Goal: Task Accomplishment & Management: Use online tool/utility

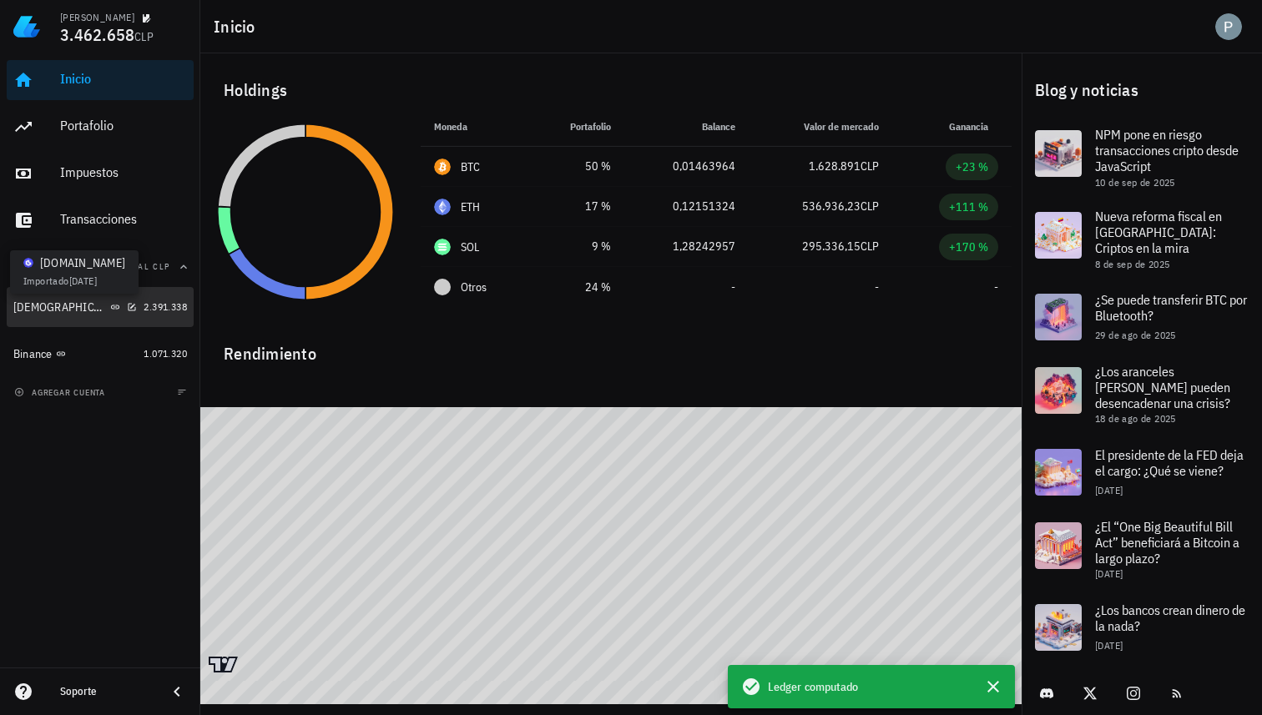
click at [111, 307] on icon at bounding box center [115, 307] width 8 height 4
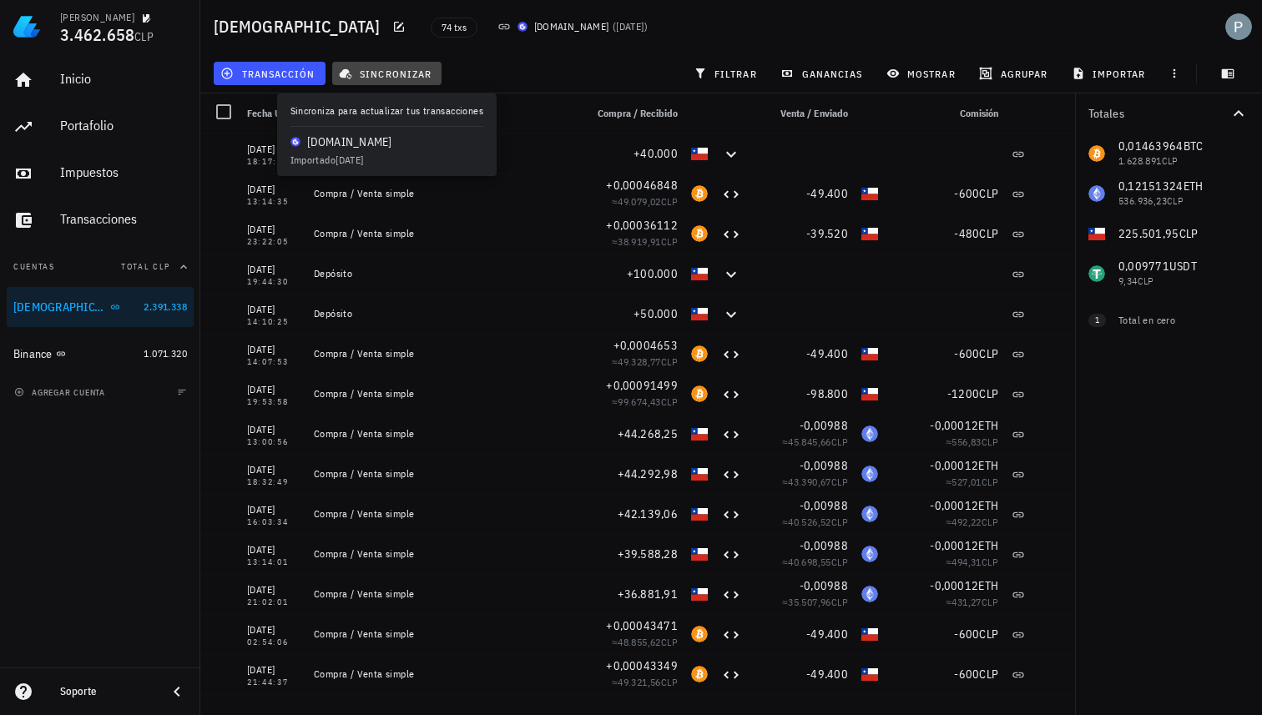
click at [368, 72] on span "sincronizar" at bounding box center [386, 73] width 89 height 13
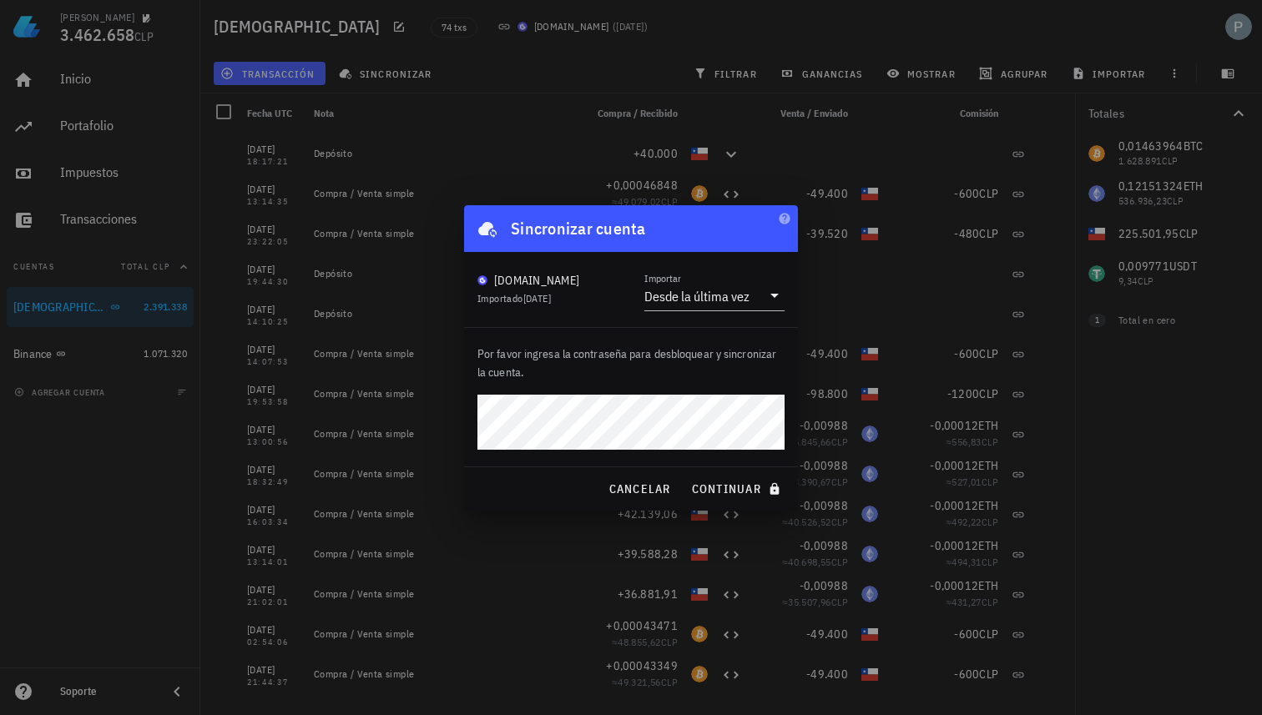
click at [684, 474] on button "continuar" at bounding box center [737, 489] width 107 height 30
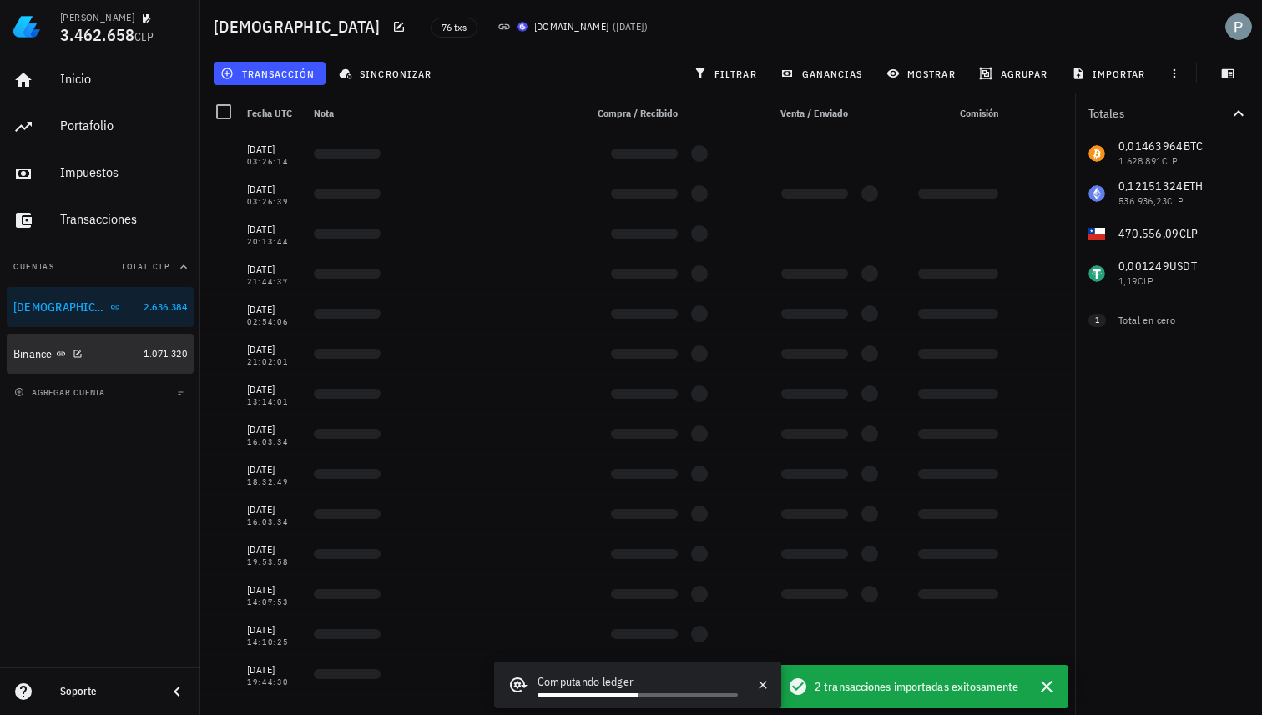
click at [111, 355] on div "Binance" at bounding box center [75, 354] width 124 height 16
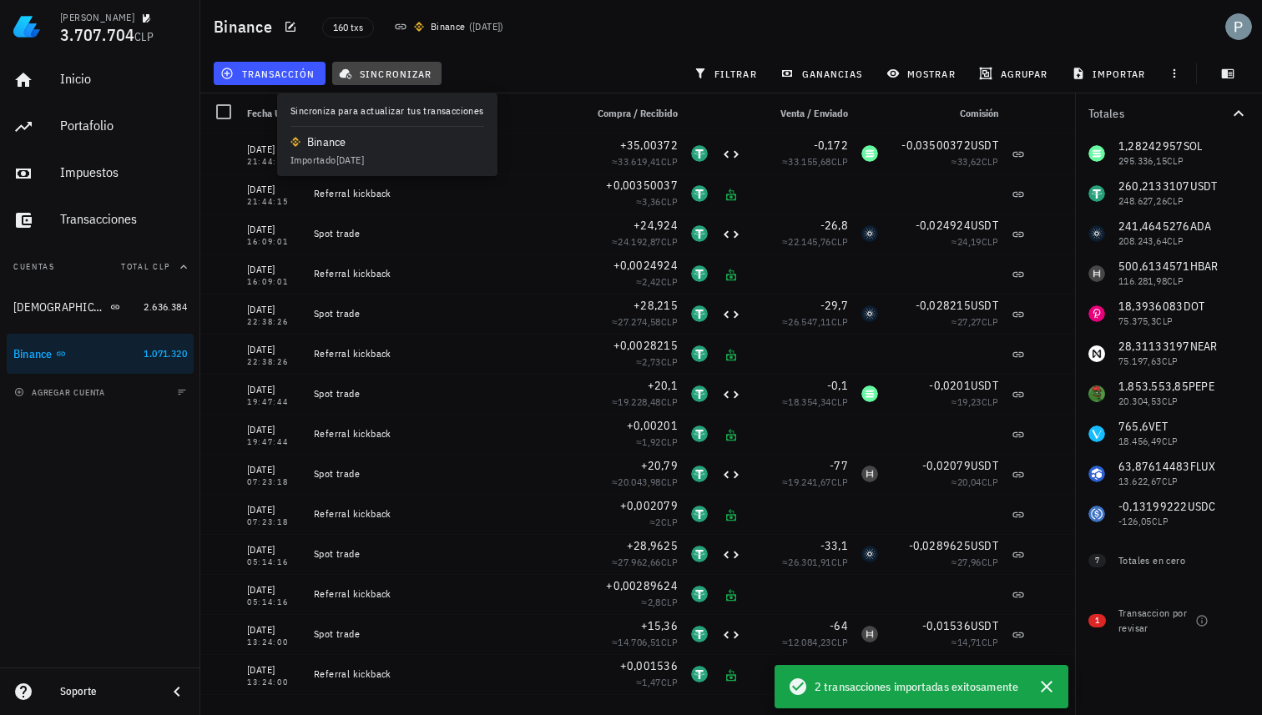
click at [376, 68] on span "sincronizar" at bounding box center [386, 73] width 89 height 13
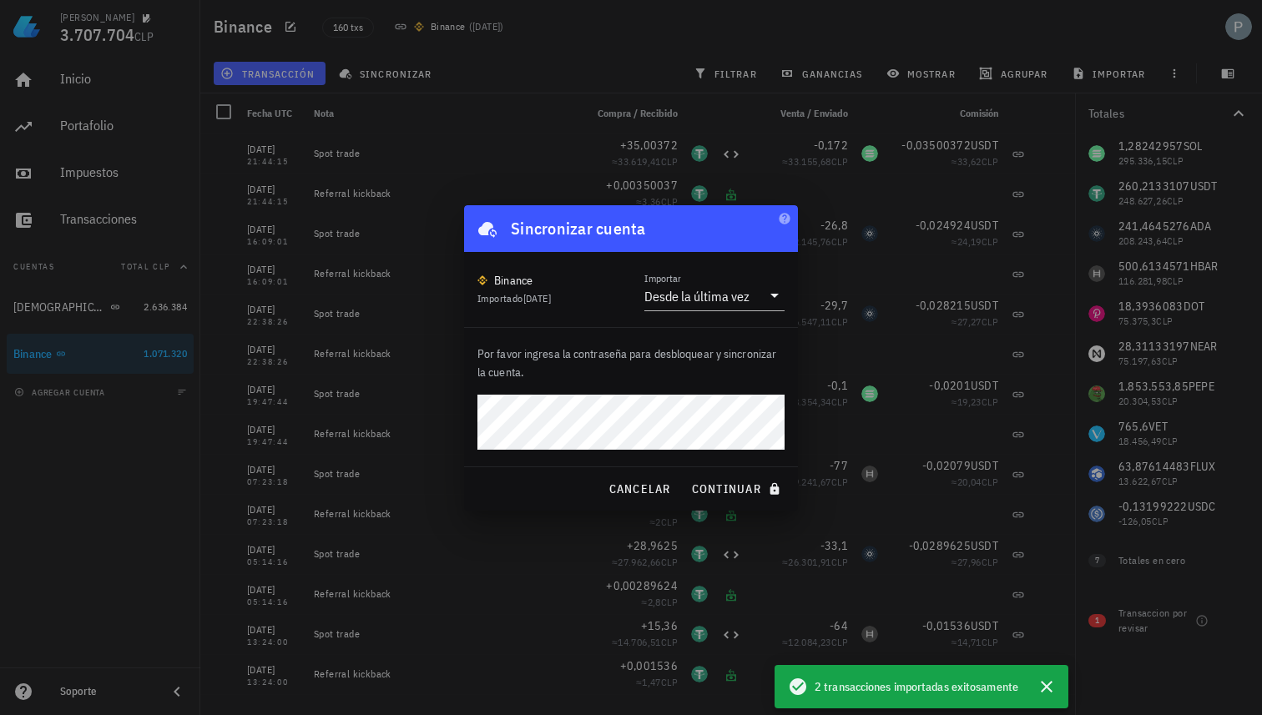
click at [684, 474] on button "continuar" at bounding box center [737, 489] width 107 height 30
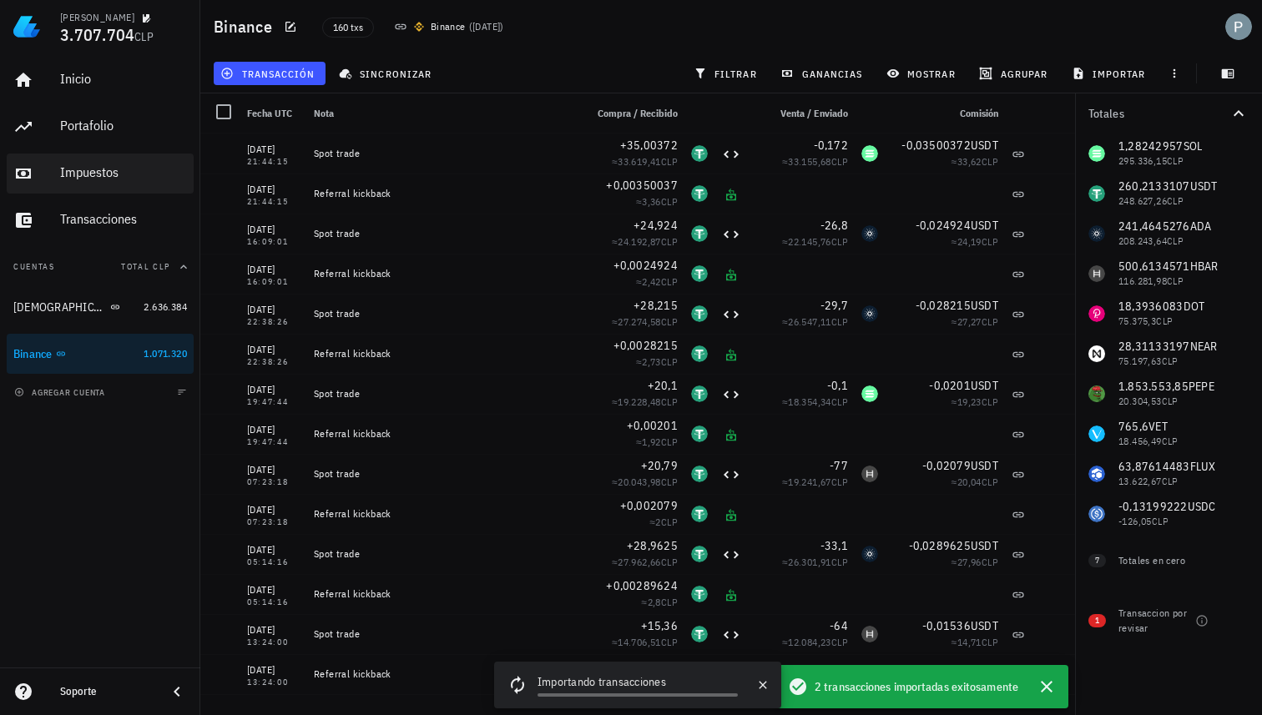
click at [88, 173] on div "Impuestos" at bounding box center [123, 172] width 127 height 16
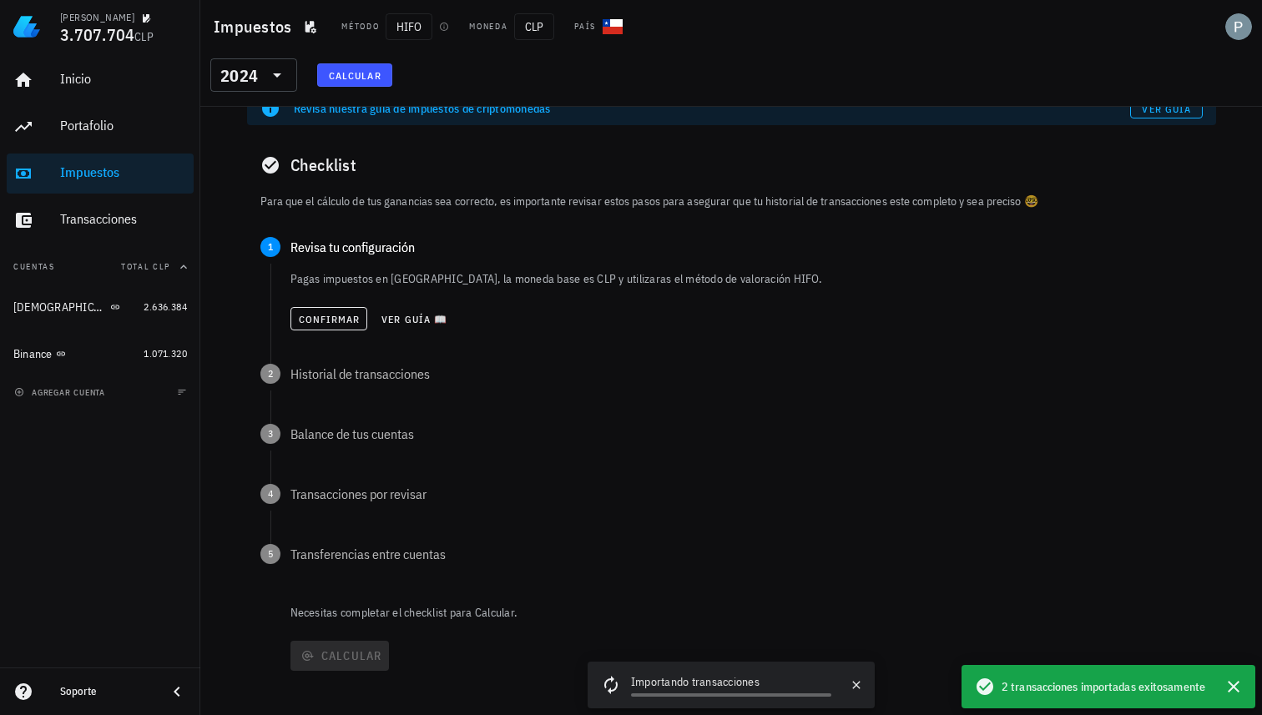
scroll to position [38, 0]
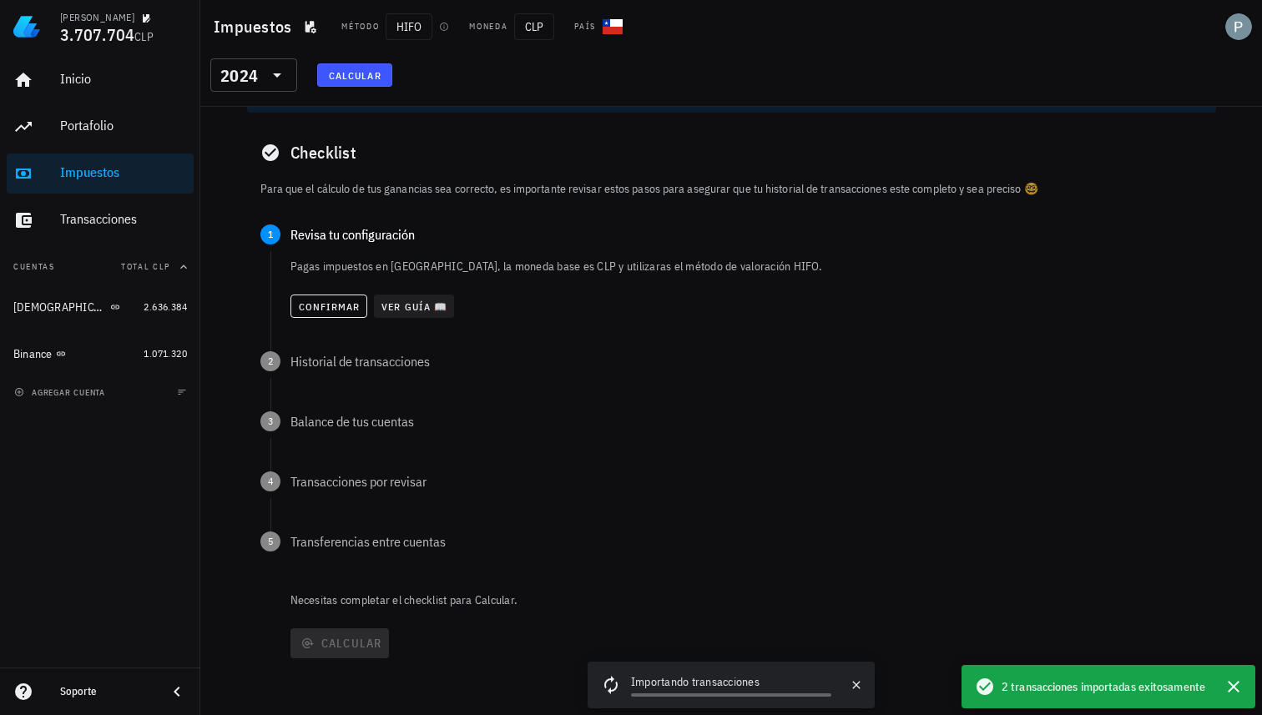
click at [405, 305] on span "Ver guía 📖" at bounding box center [414, 306] width 67 height 13
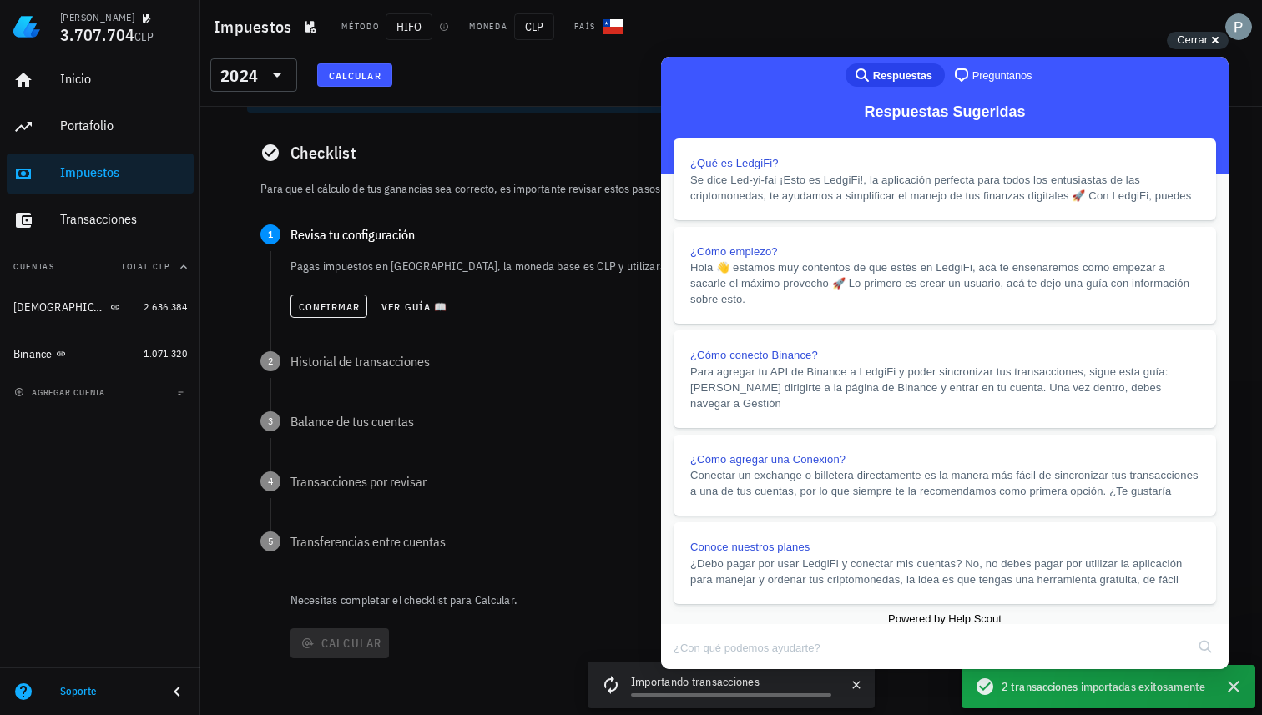
scroll to position [486, 0]
click at [692, 670] on button "Close" at bounding box center [677, 681] width 30 height 22
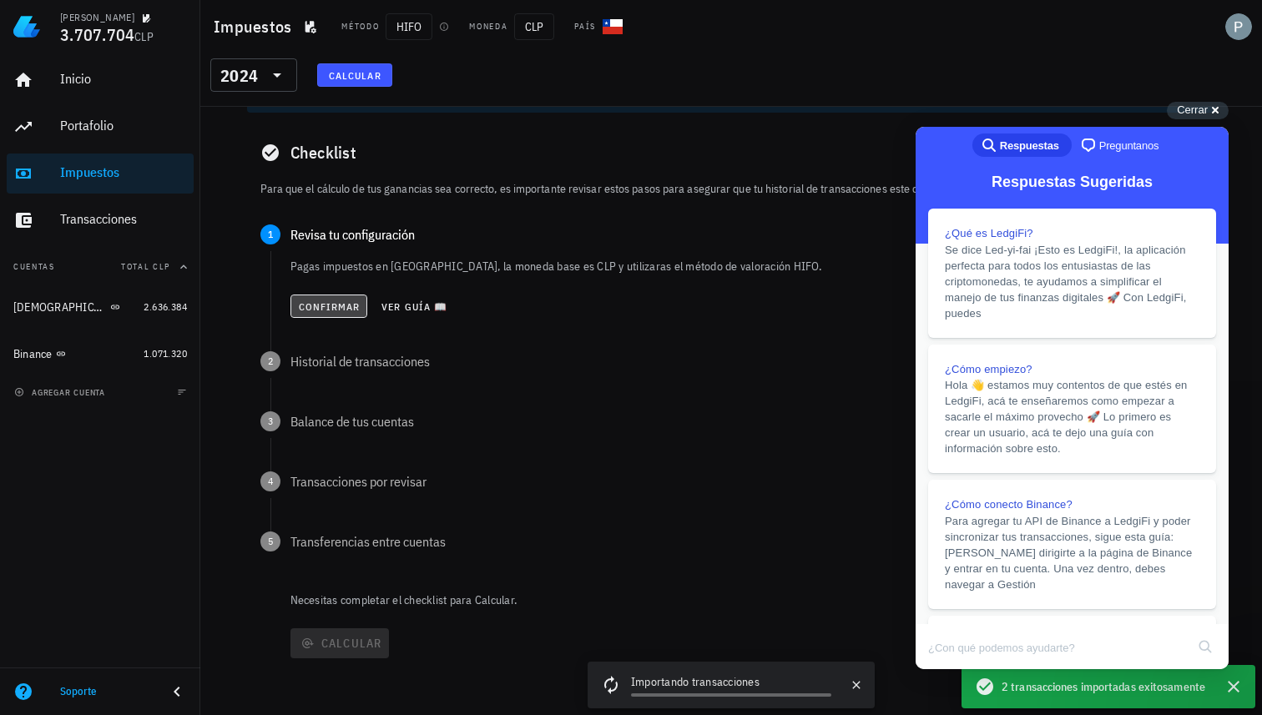
click at [345, 305] on span "Confirmar" at bounding box center [329, 306] width 63 height 13
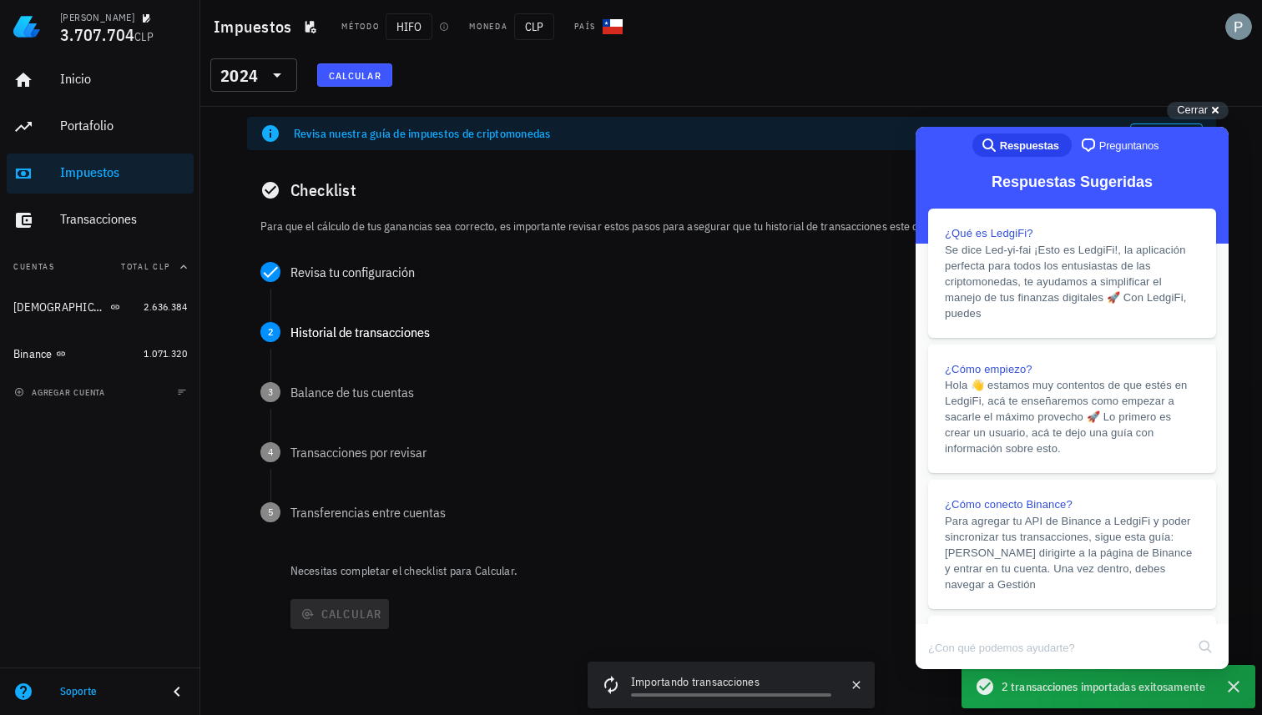
scroll to position [0, 0]
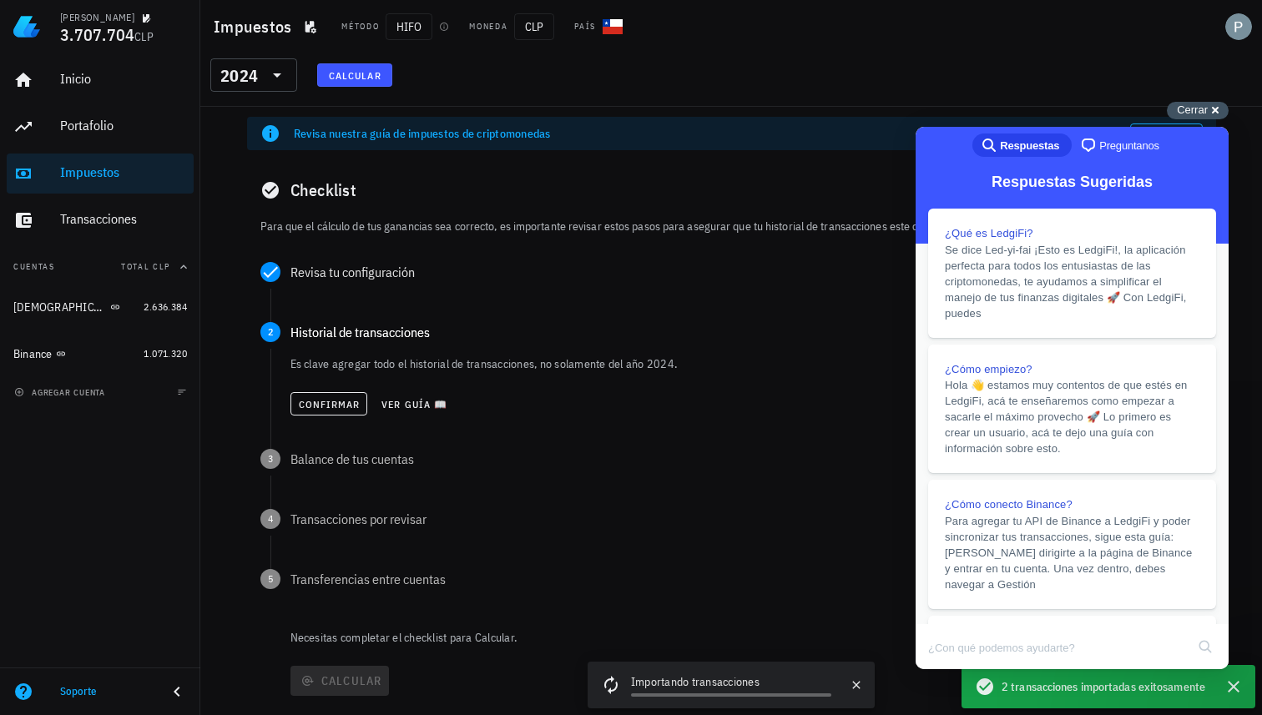
click at [1200, 108] on span "Cerrar" at bounding box center [1192, 109] width 31 height 13
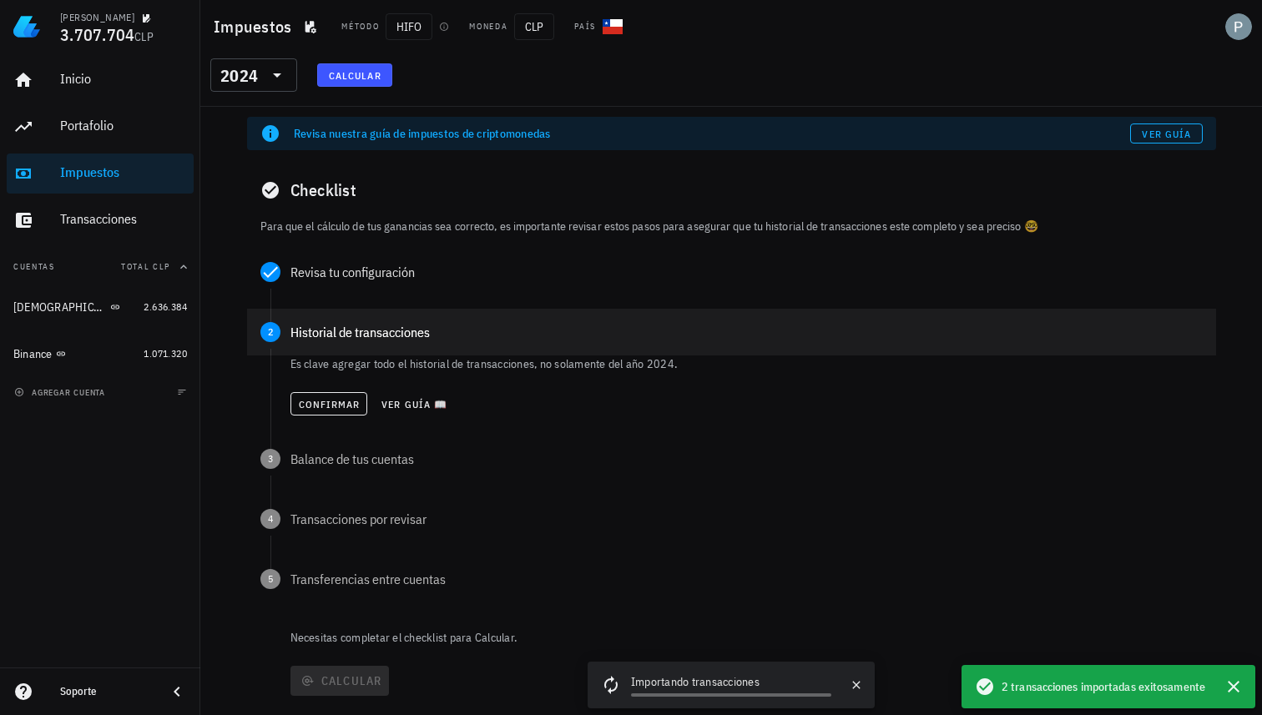
scroll to position [38, 0]
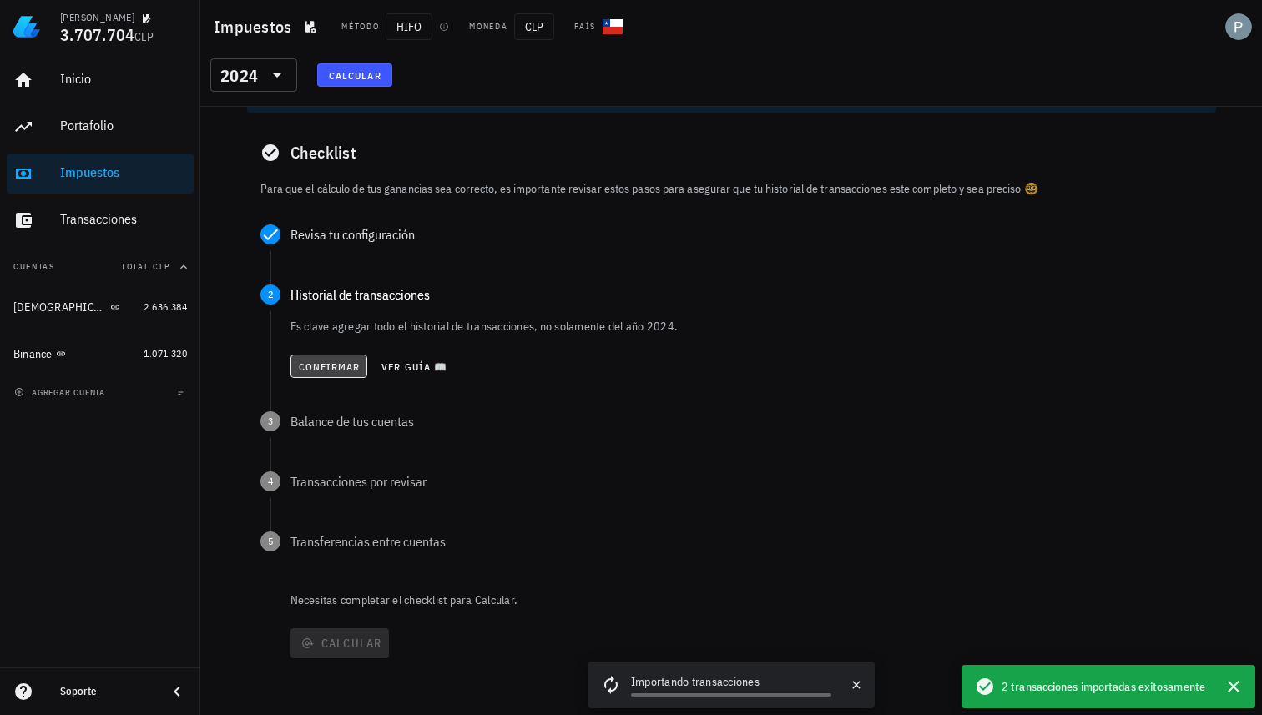
click at [317, 363] on span "Confirmar" at bounding box center [329, 367] width 63 height 13
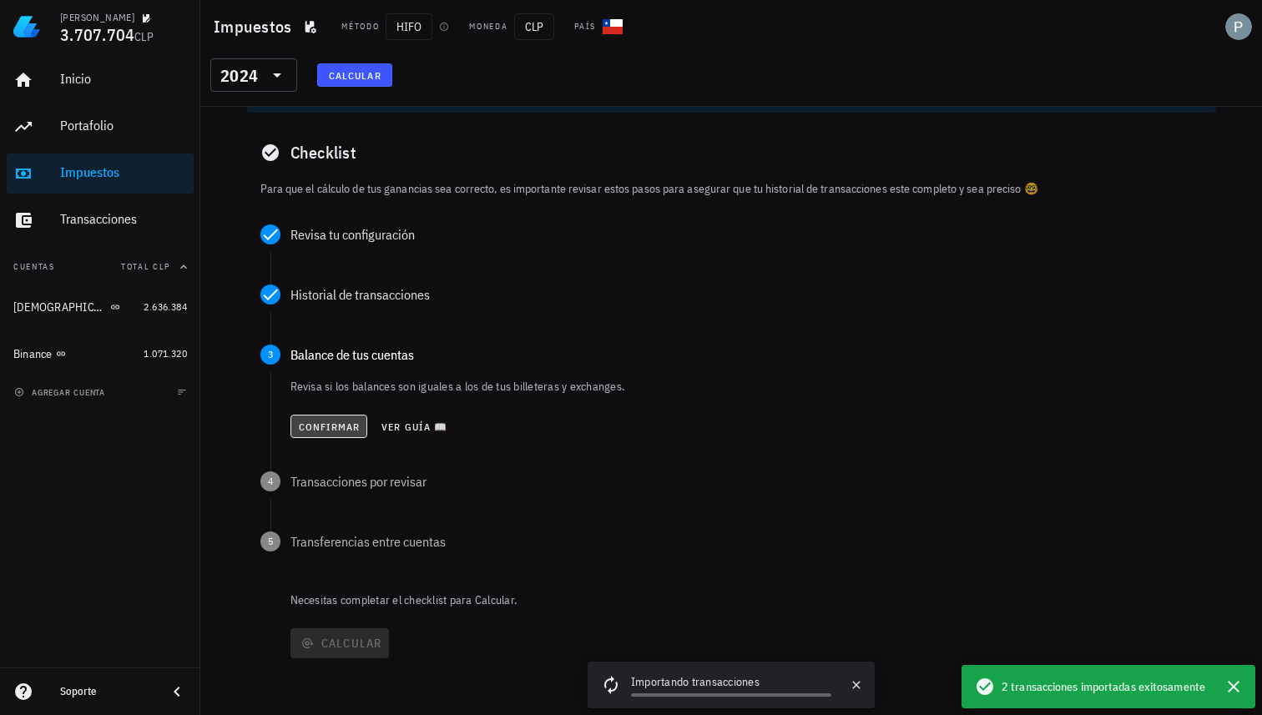
click at [343, 426] on span "Confirmar" at bounding box center [329, 427] width 63 height 13
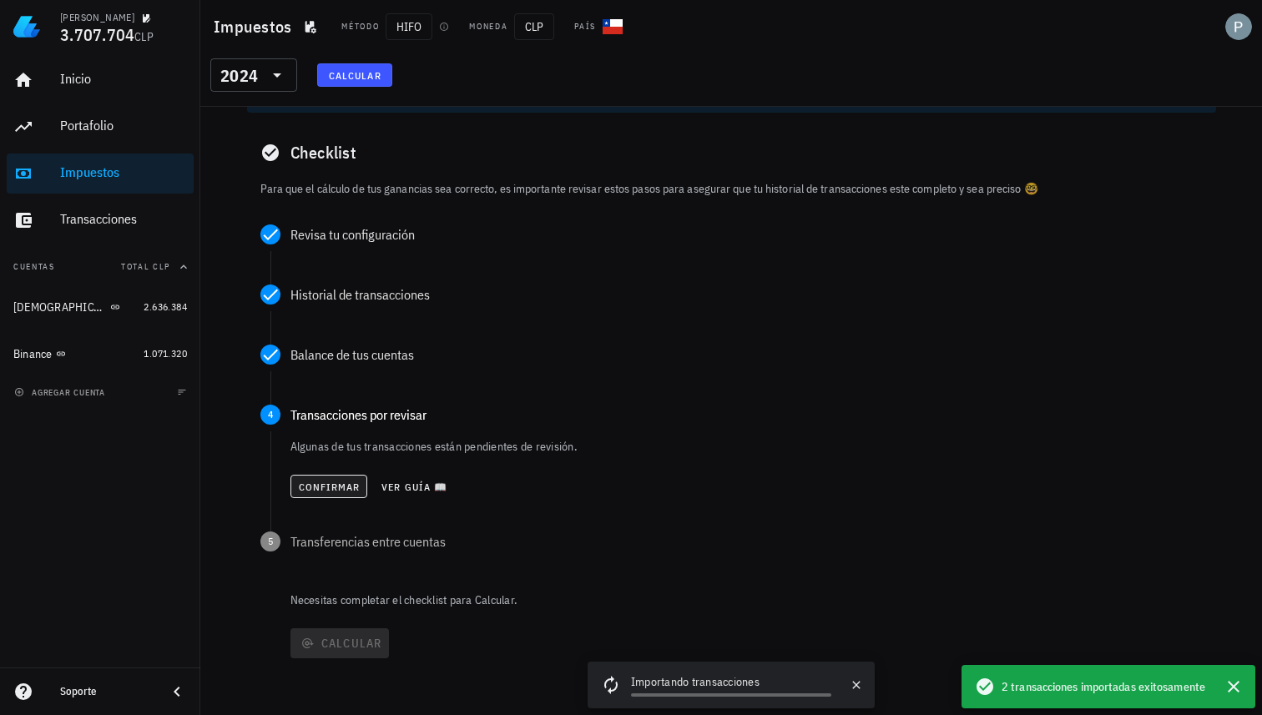
click at [346, 489] on span "Confirmar" at bounding box center [329, 487] width 63 height 13
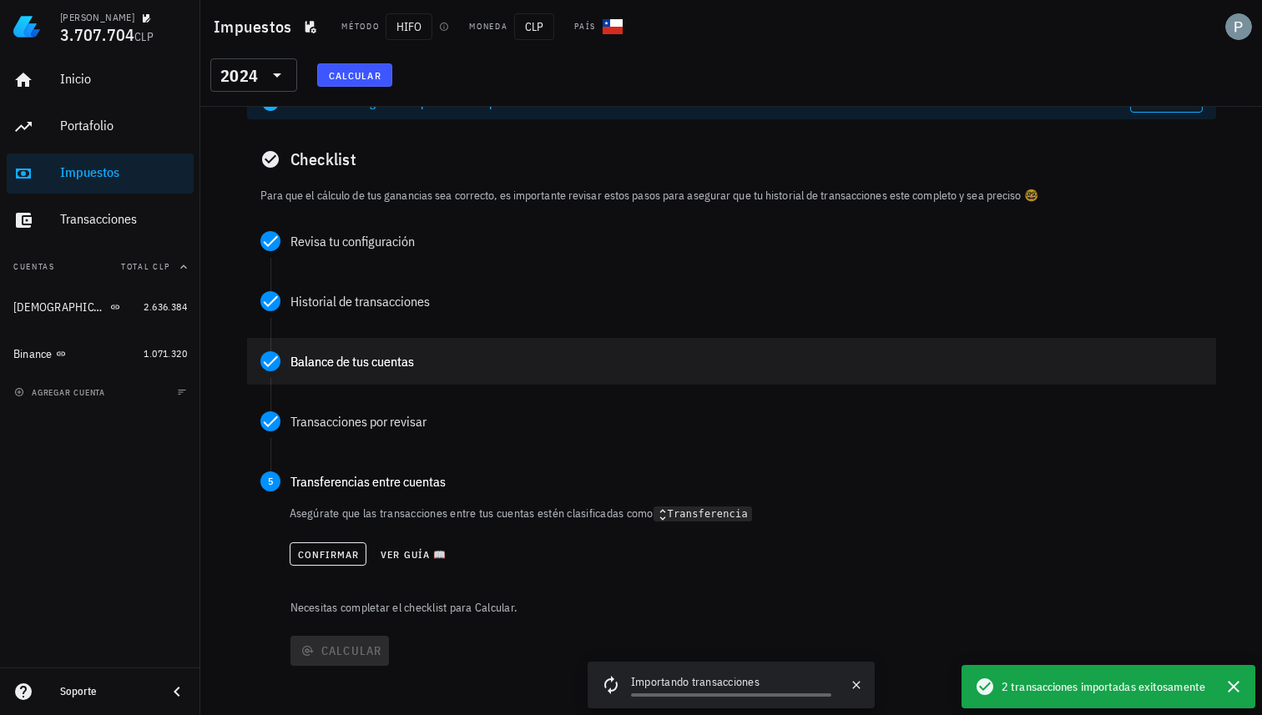
scroll to position [38, 0]
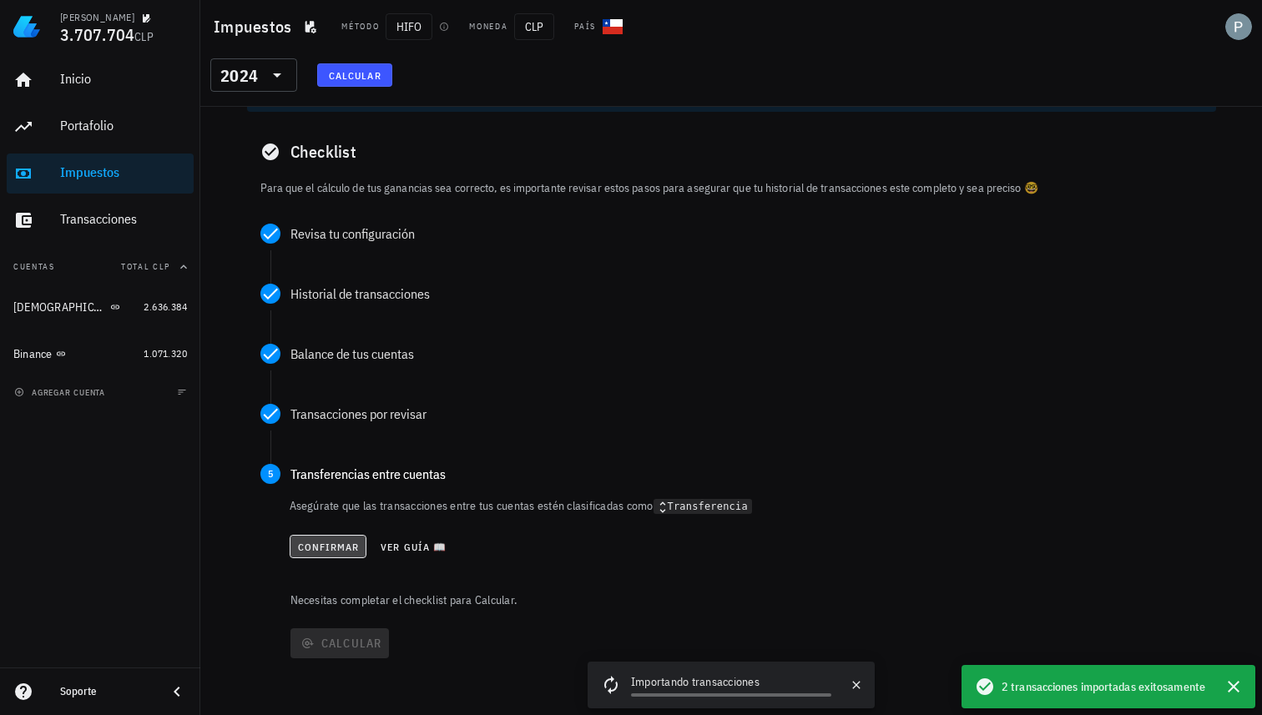
click at [334, 547] on span "Confirmar" at bounding box center [328, 547] width 63 height 13
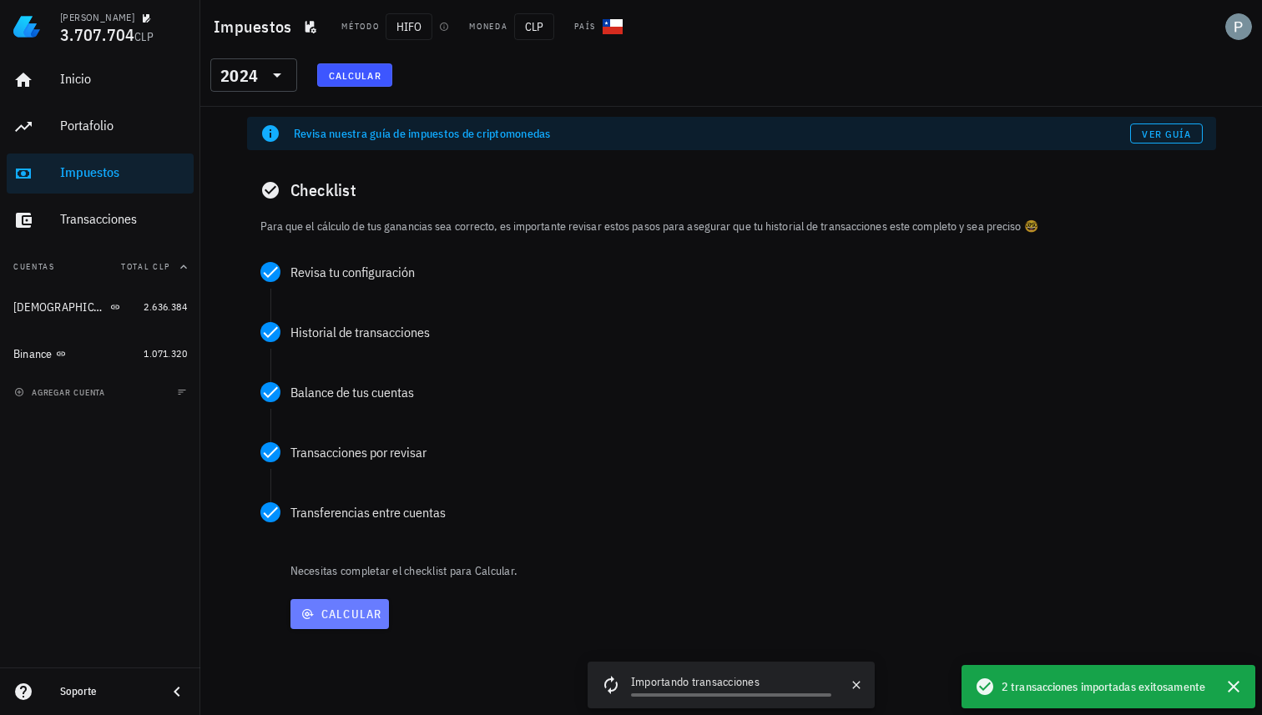
click at [361, 621] on span "Calcular" at bounding box center [339, 614] width 85 height 15
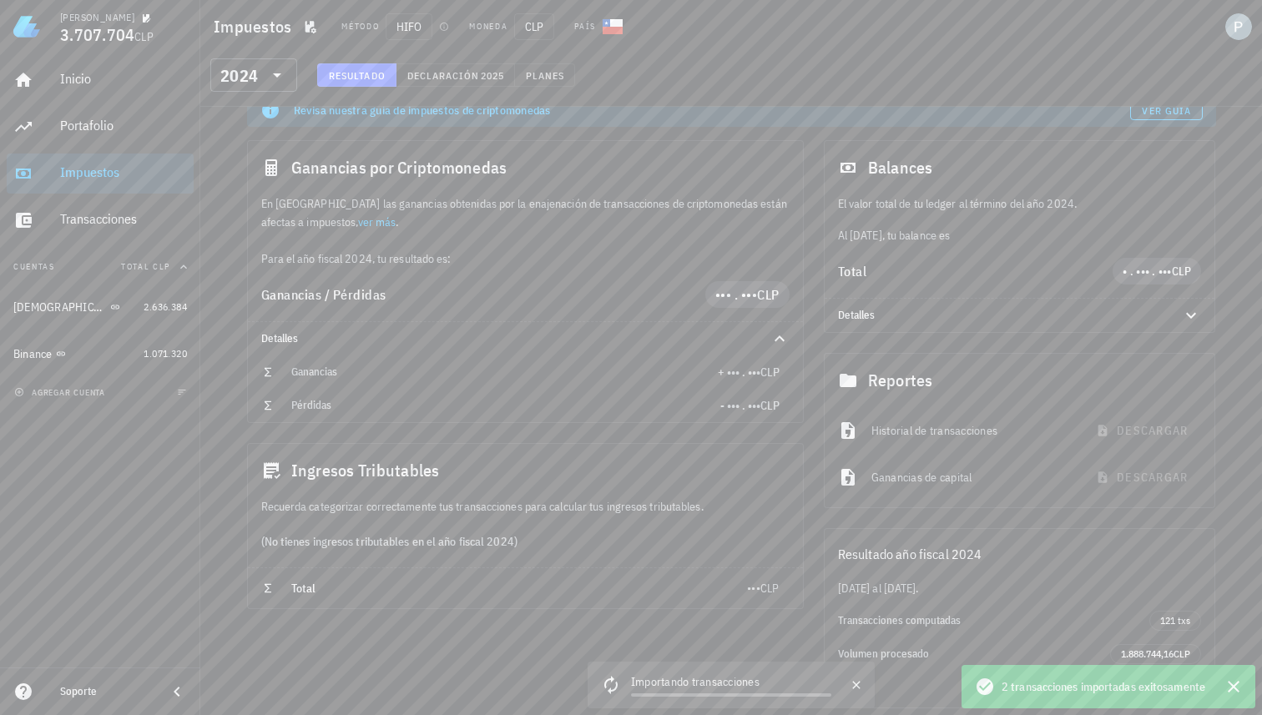
scroll to position [40, 0]
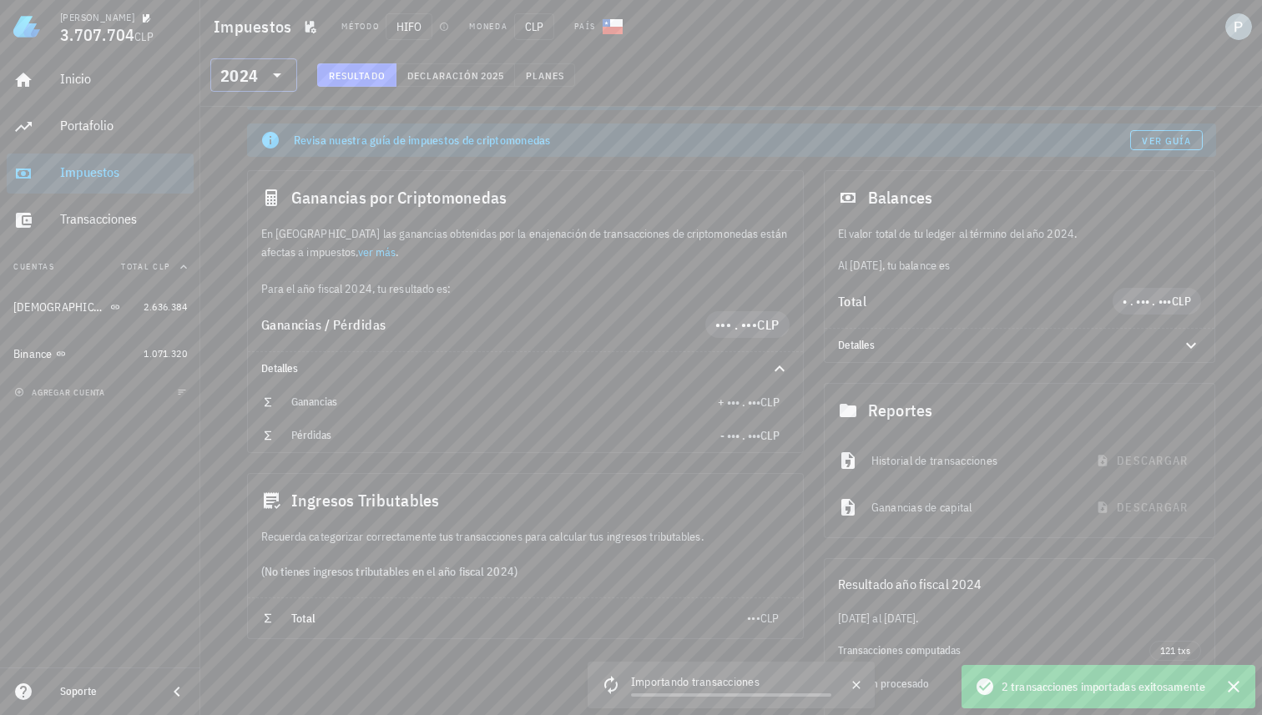
click at [280, 78] on icon at bounding box center [277, 75] width 20 height 20
click at [262, 116] on div "2025" at bounding box center [254, 118] width 60 height 13
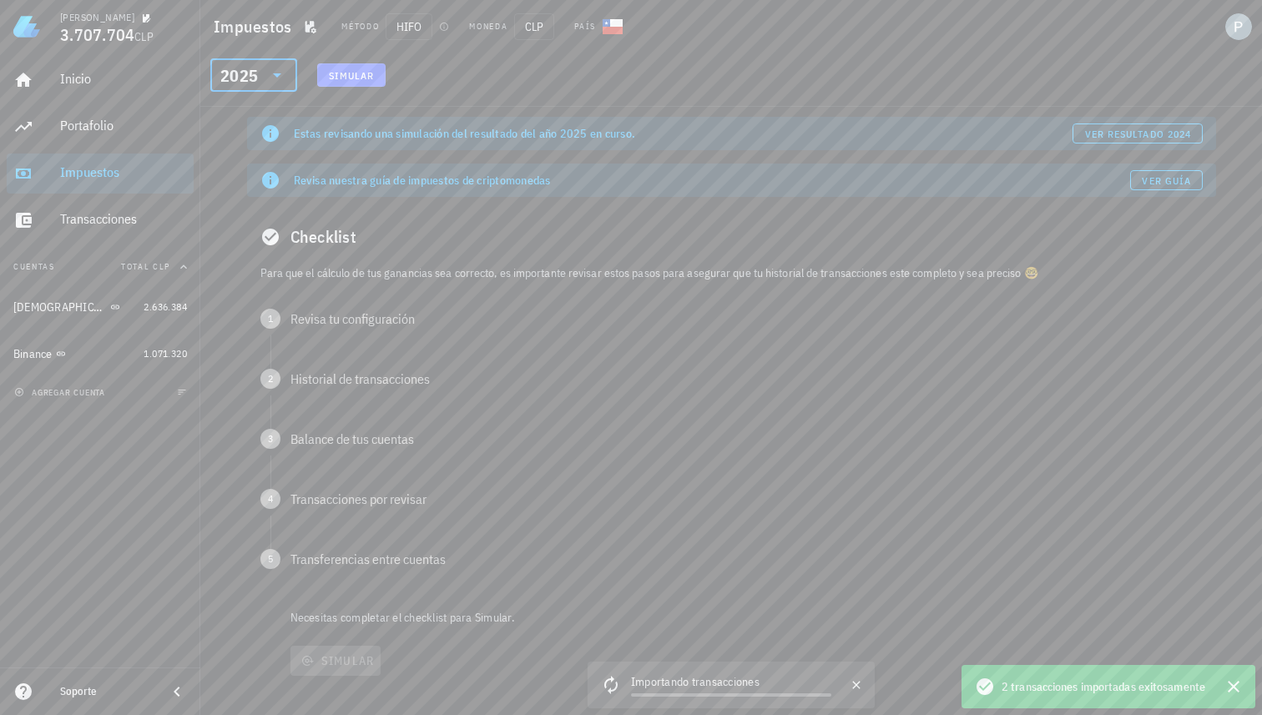
click at [245, 79] on div "2025" at bounding box center [239, 76] width 38 height 17
click at [251, 144] on div "2024" at bounding box center [254, 152] width 60 height 27
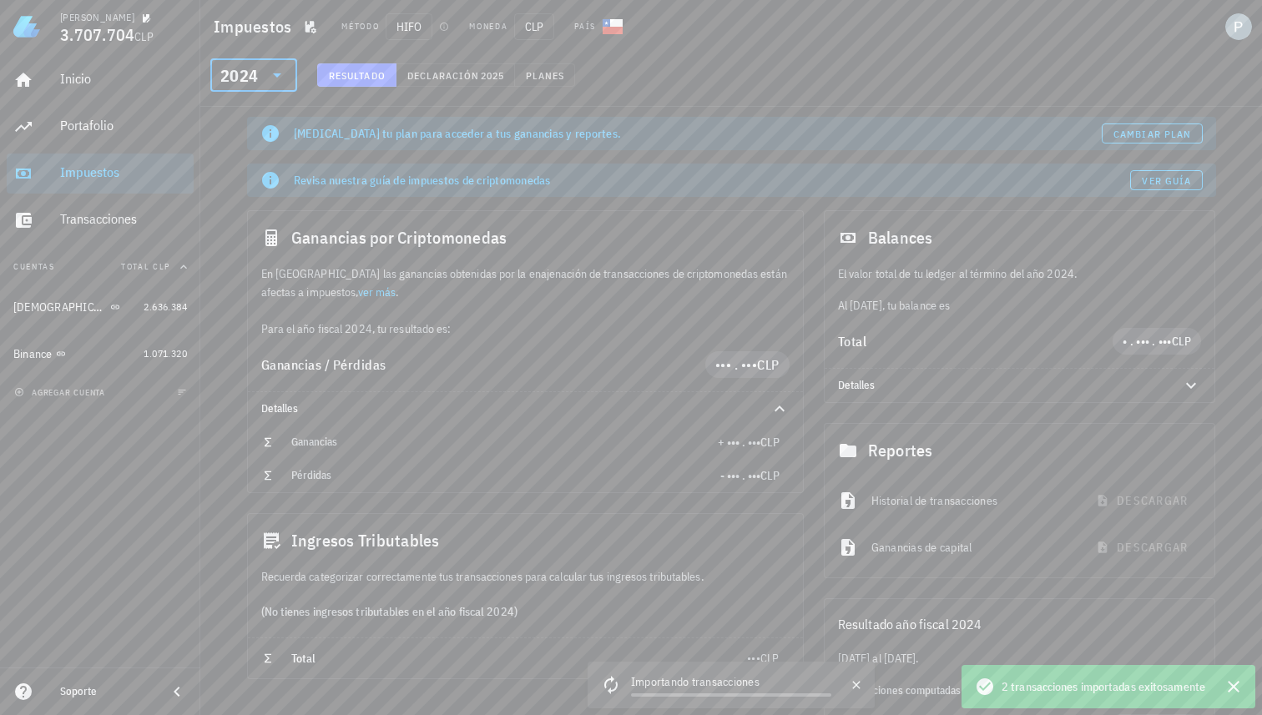
click at [544, 143] on div "[MEDICAL_DATA] tu plan para acceder a tus ganancias y reportes. Cambiar plan" at bounding box center [731, 134] width 942 height 20
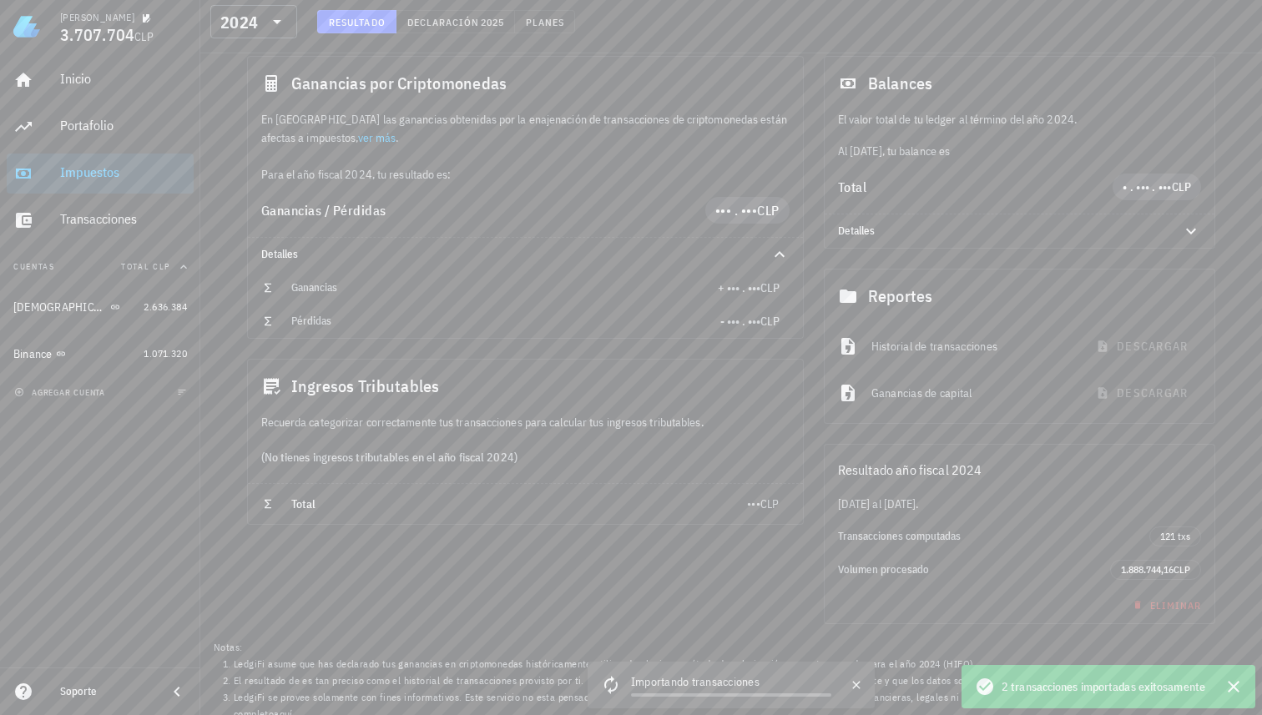
scroll to position [167, 0]
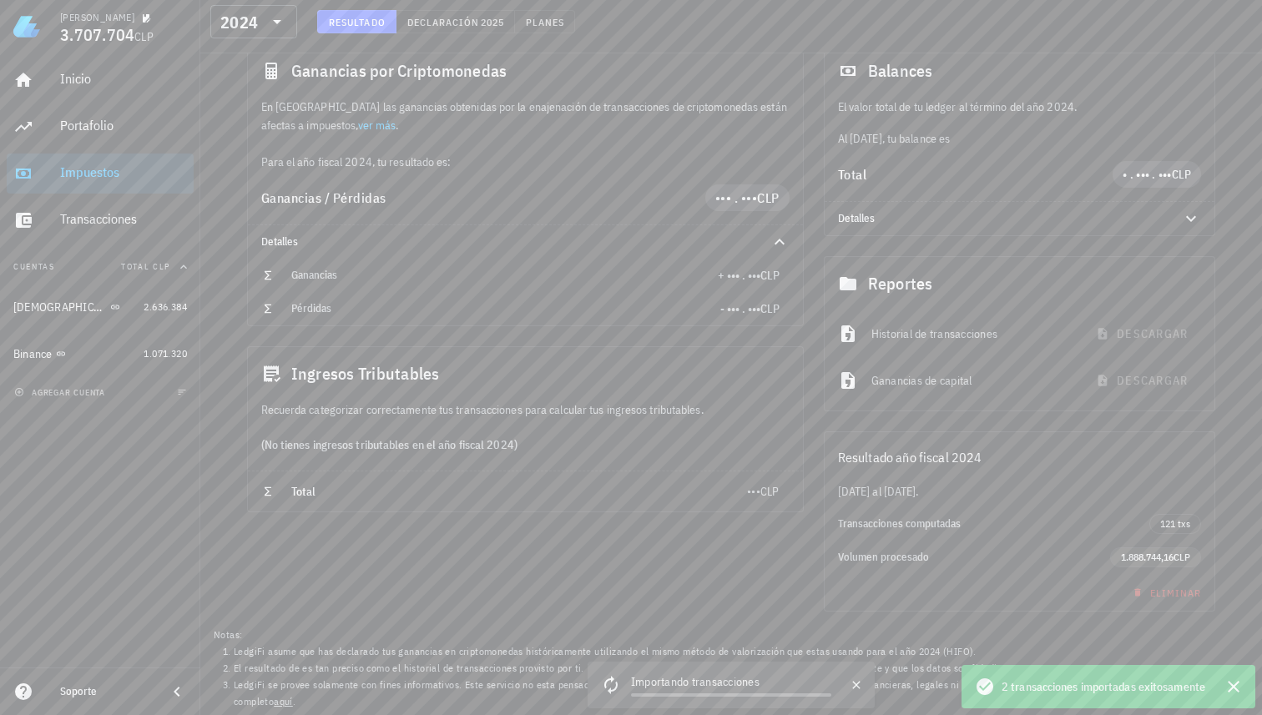
click at [1137, 557] on span "1.888.744,16" at bounding box center [1147, 557] width 53 height 13
click at [620, 540] on div "Ganancias por Criptomonedas En [GEOGRAPHIC_DATA] las ganancias obtenidas por la…" at bounding box center [525, 327] width 577 height 588
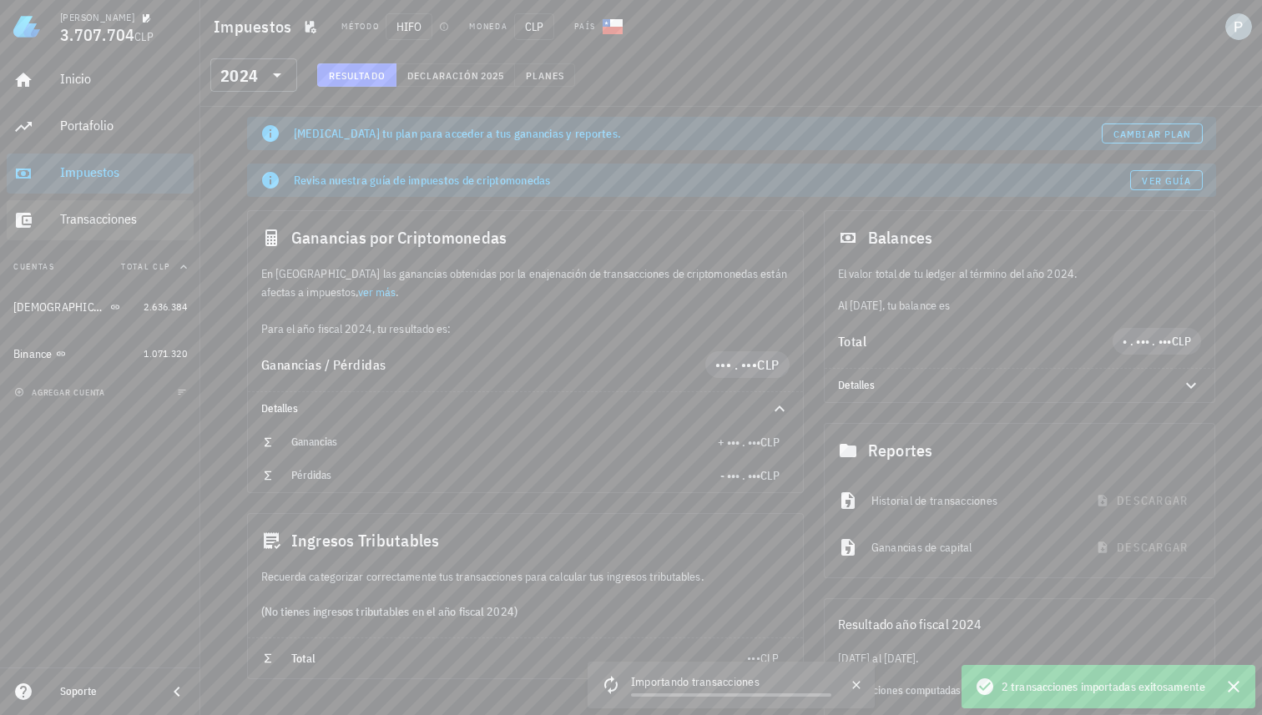
click at [139, 211] on div "Transacciones" at bounding box center [123, 219] width 127 height 16
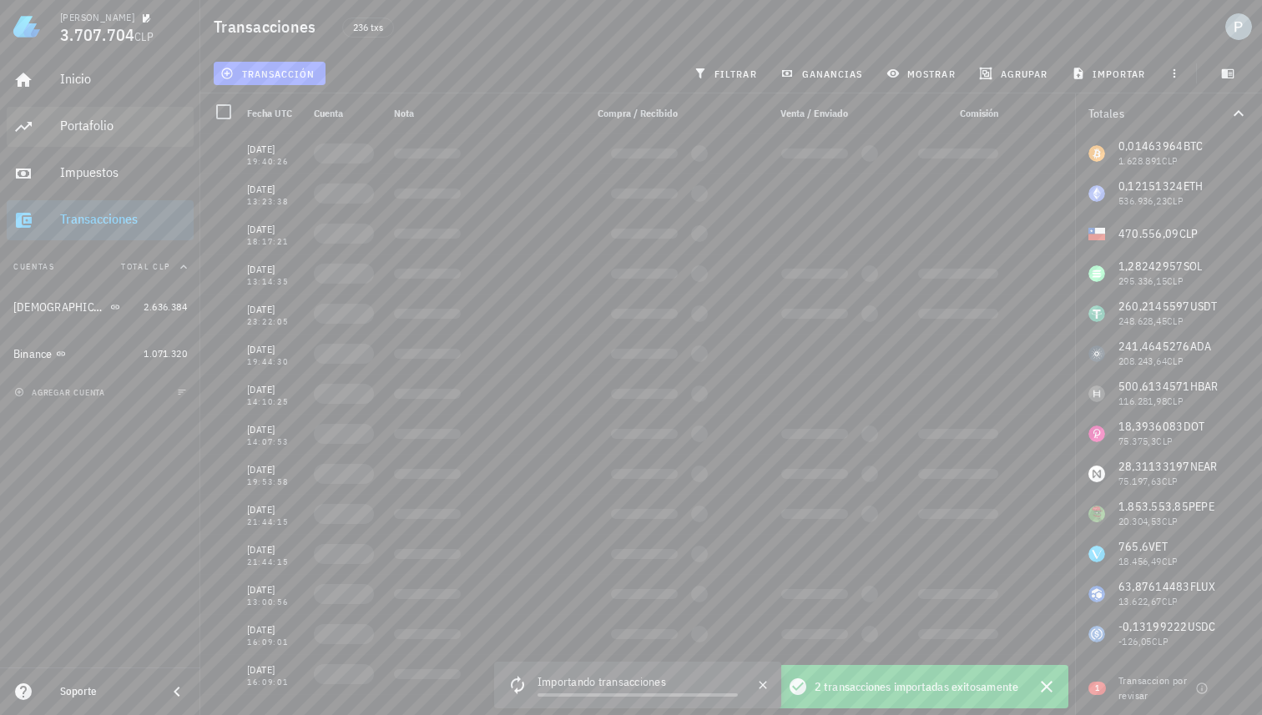
click at [118, 127] on div "Portafolio" at bounding box center [123, 126] width 127 height 16
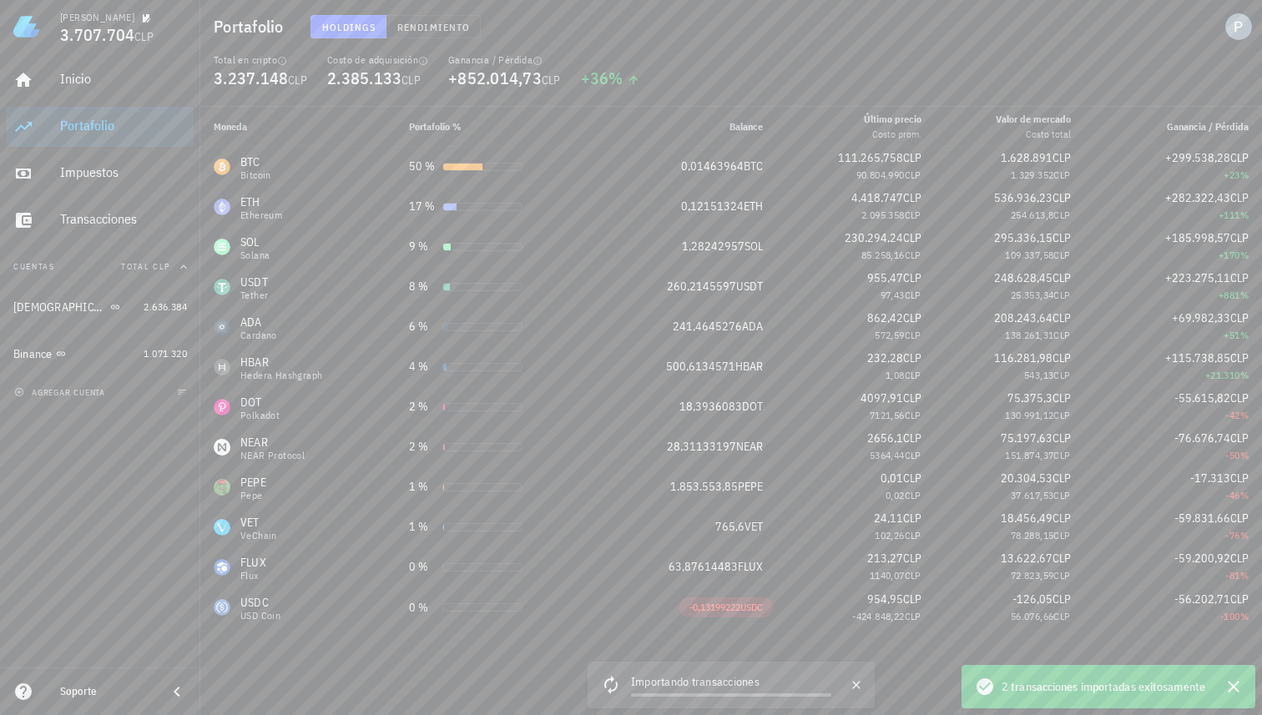
click at [835, 33] on div "Holdings Rendimiento" at bounding box center [580, 26] width 560 height 43
click at [740, 23] on div "Holdings Rendimiento" at bounding box center [580, 26] width 560 height 43
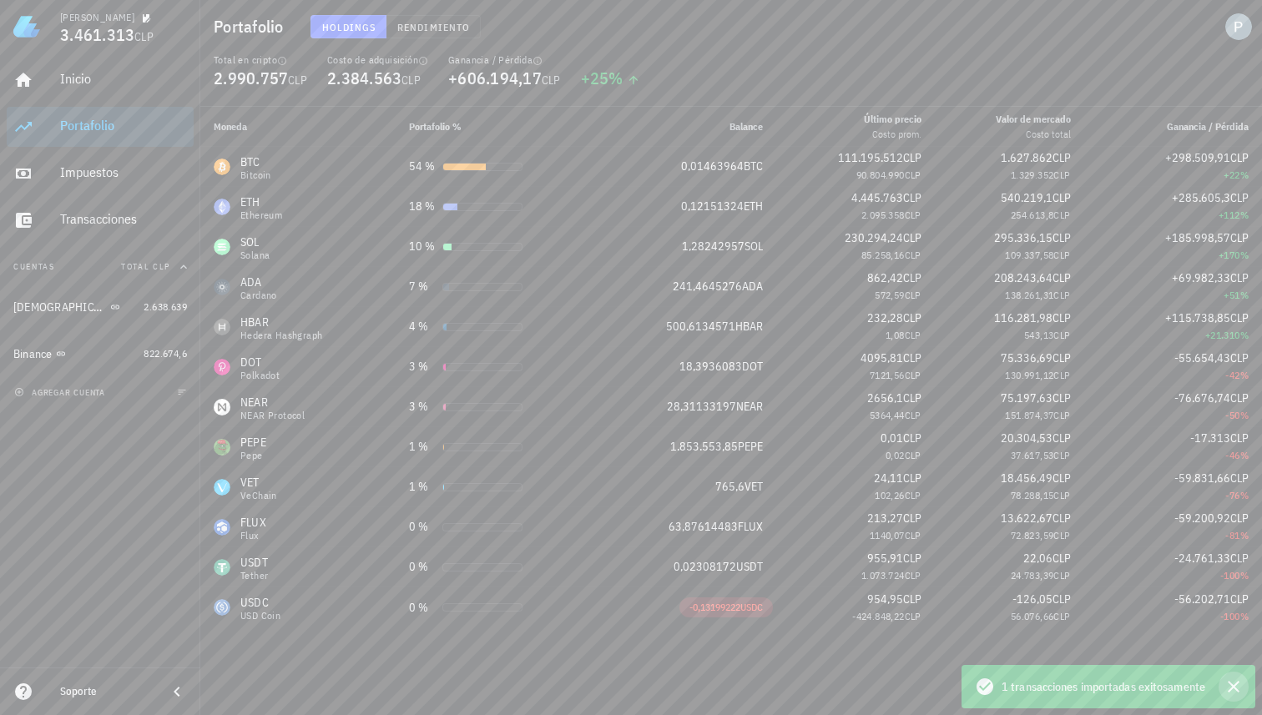
click at [1228, 679] on icon "button" at bounding box center [1233, 687] width 20 height 20
